Goal: Task Accomplishment & Management: Manage account settings

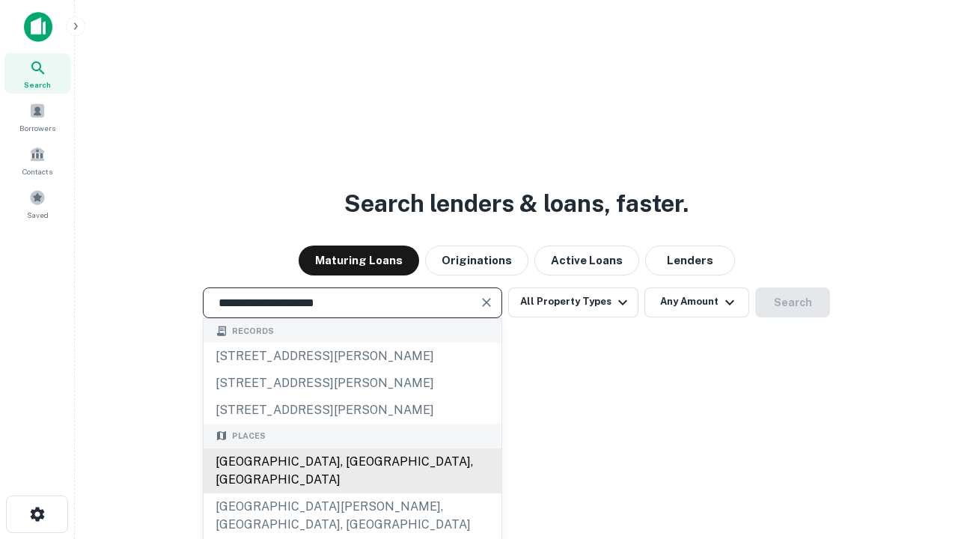
click at [352, 493] on div "[GEOGRAPHIC_DATA], [GEOGRAPHIC_DATA], [GEOGRAPHIC_DATA]" at bounding box center [353, 470] width 298 height 45
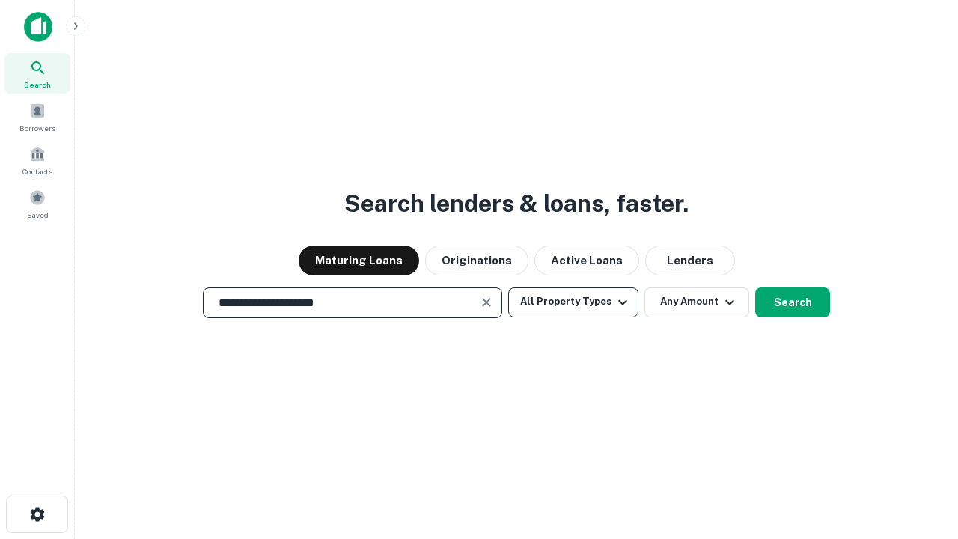
type input "**********"
click at [573, 302] on button "All Property Types" at bounding box center [573, 302] width 130 height 30
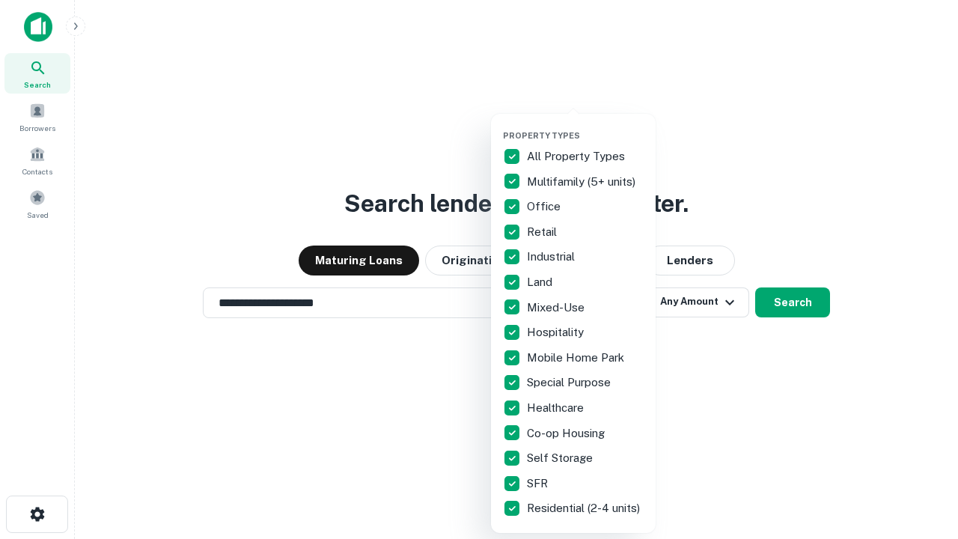
click at [585, 126] on button "button" at bounding box center [585, 126] width 165 height 1
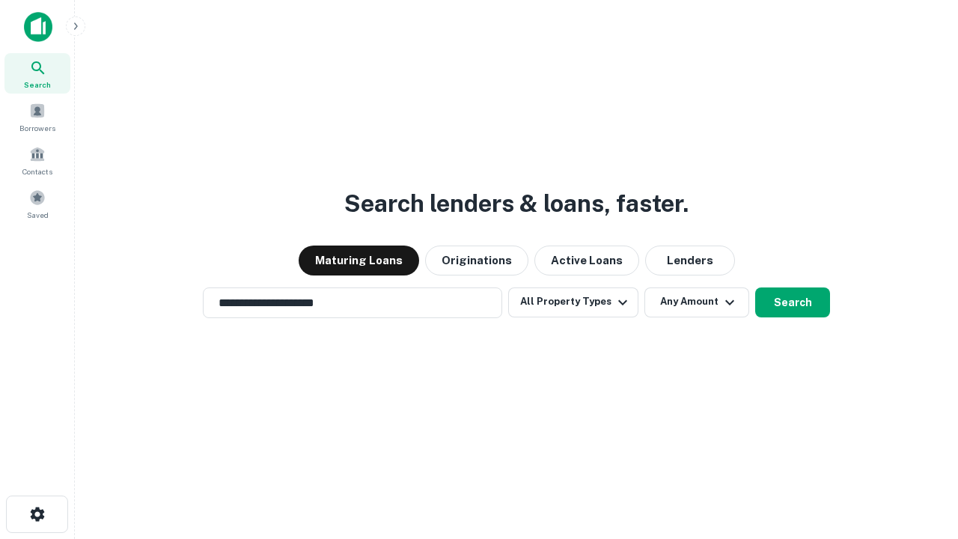
scroll to position [9, 180]
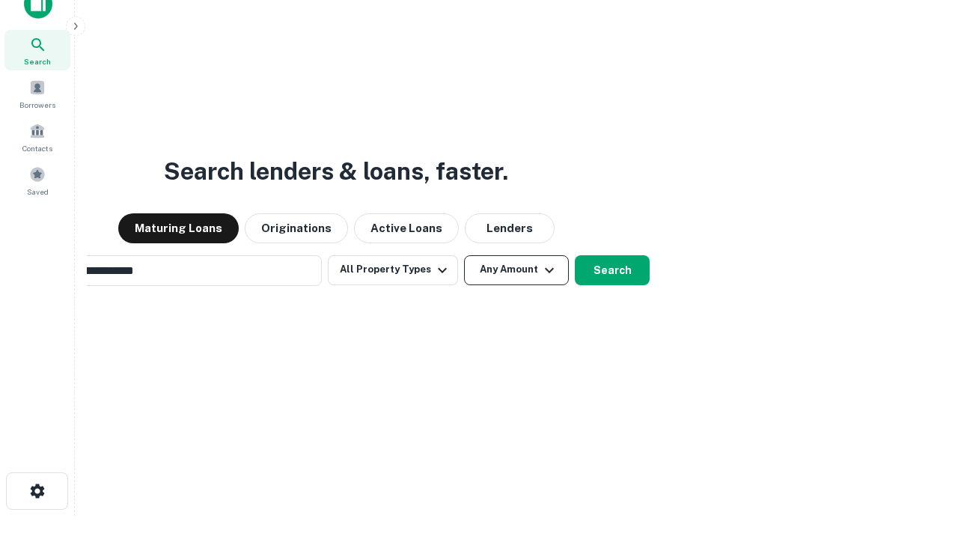
click at [464, 255] on button "Any Amount" at bounding box center [516, 270] width 105 height 30
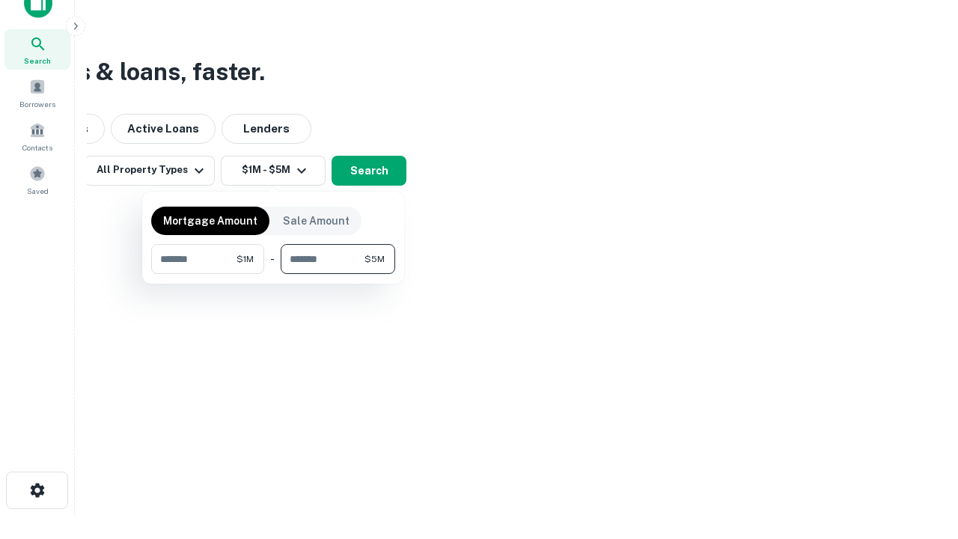
type input "*******"
click at [273, 274] on button "button" at bounding box center [273, 274] width 244 height 1
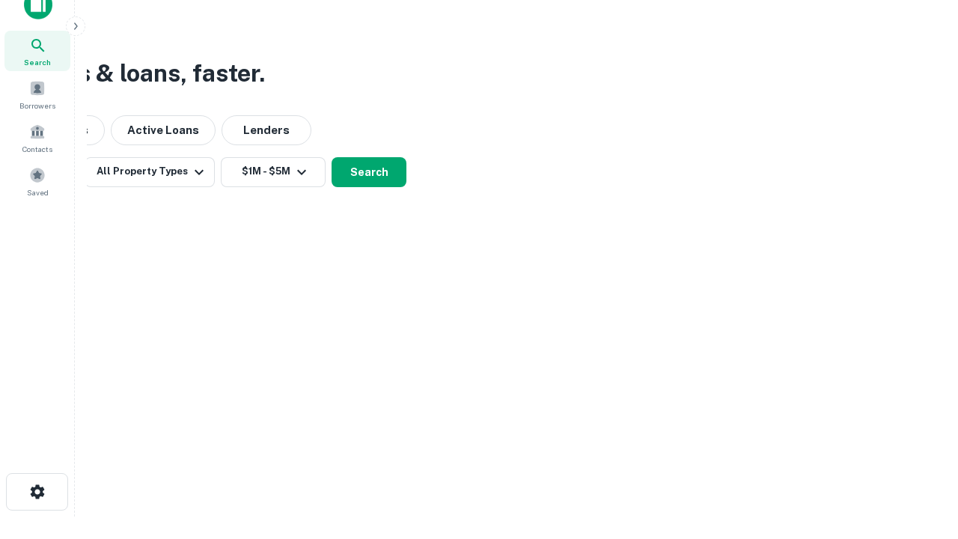
scroll to position [9, 276]
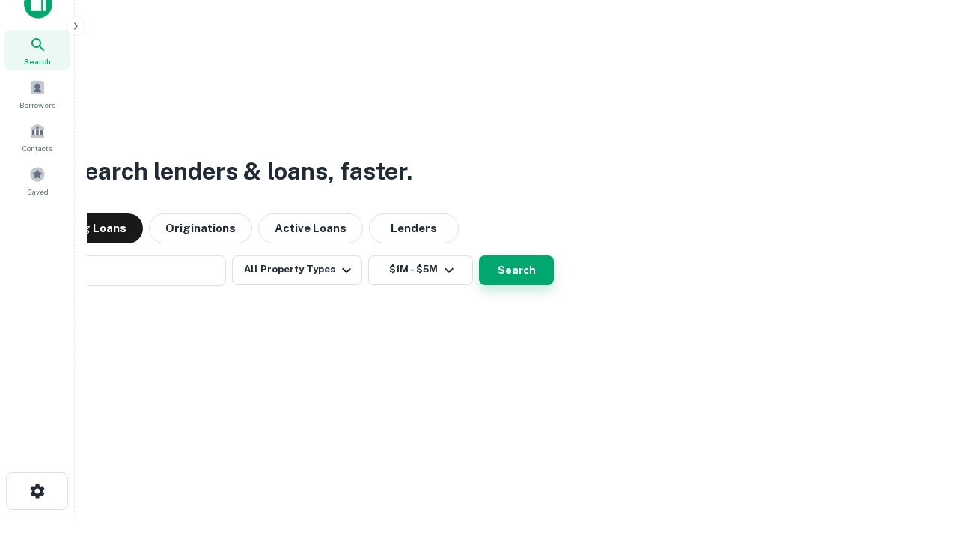
click at [479, 255] on button "Search" at bounding box center [516, 270] width 75 height 30
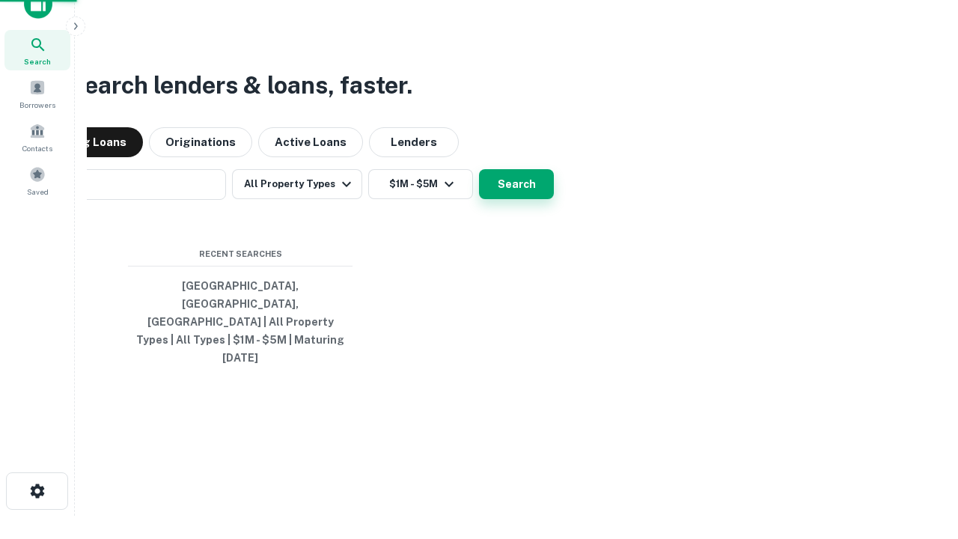
scroll to position [40, 424]
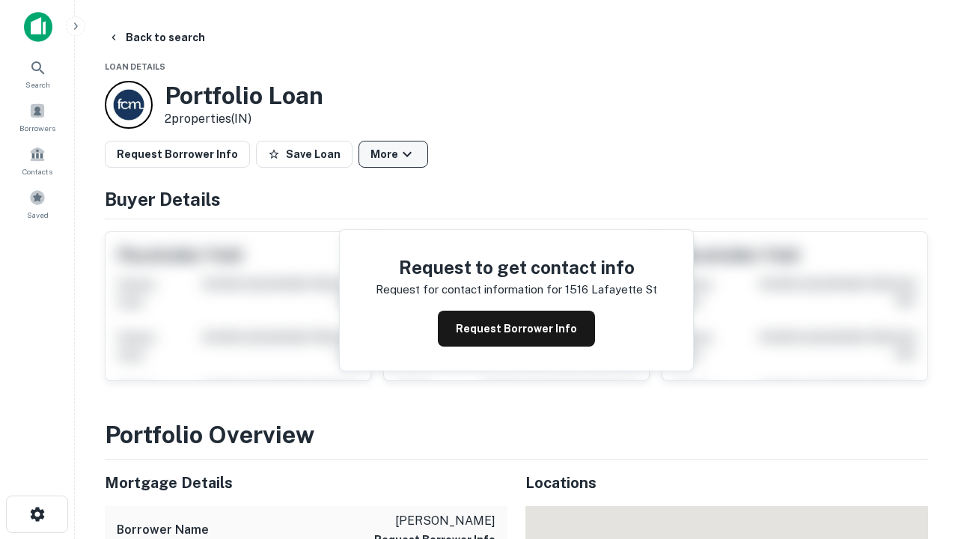
click at [393, 154] on button "More" at bounding box center [394, 154] width 70 height 27
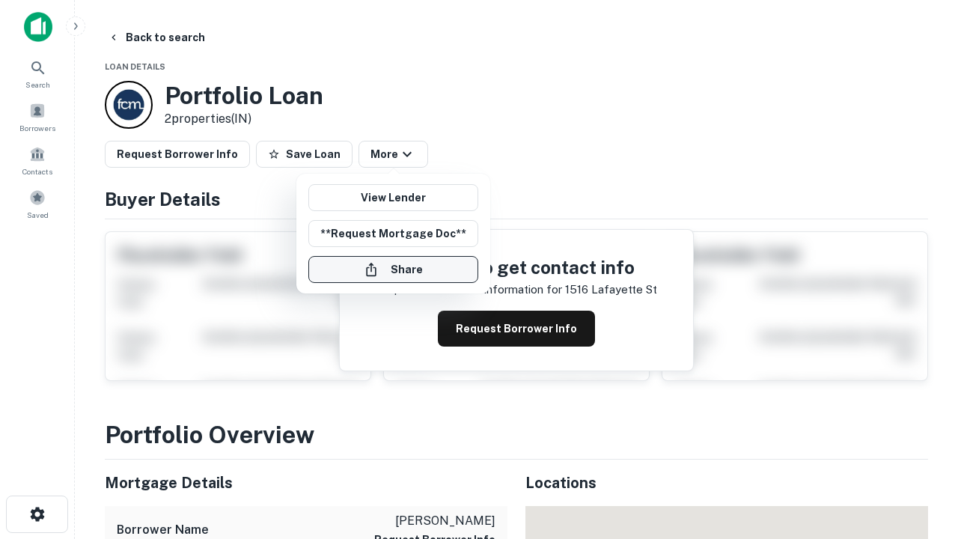
click at [393, 270] on button "Share" at bounding box center [393, 269] width 170 height 27
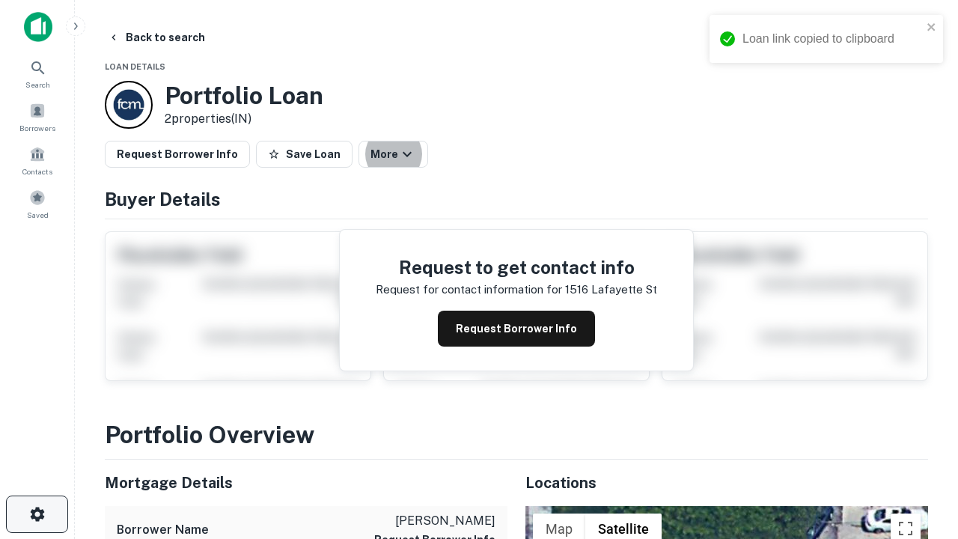
click at [37, 514] on icon "button" at bounding box center [37, 514] width 18 height 18
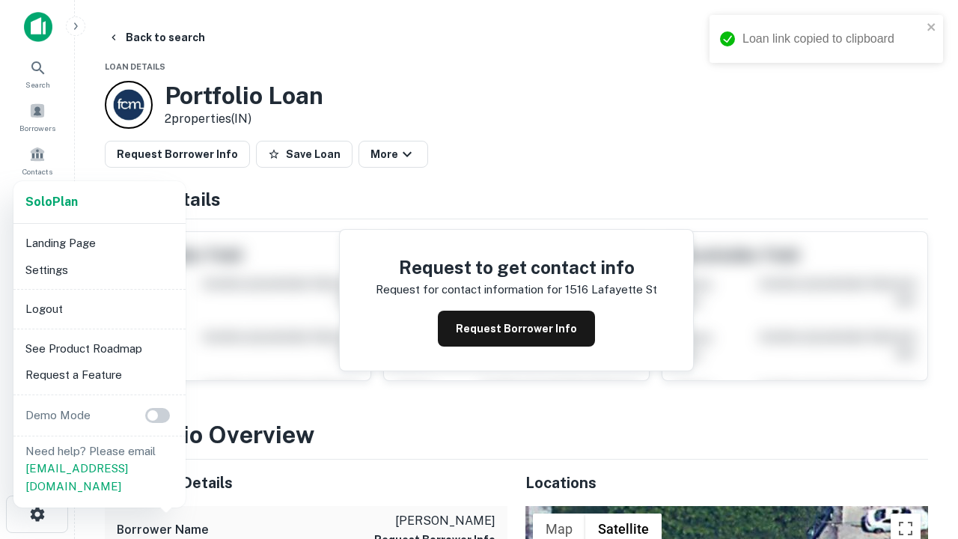
click at [99, 308] on li "Logout" at bounding box center [99, 309] width 160 height 27
